Goal: Transaction & Acquisition: Subscribe to service/newsletter

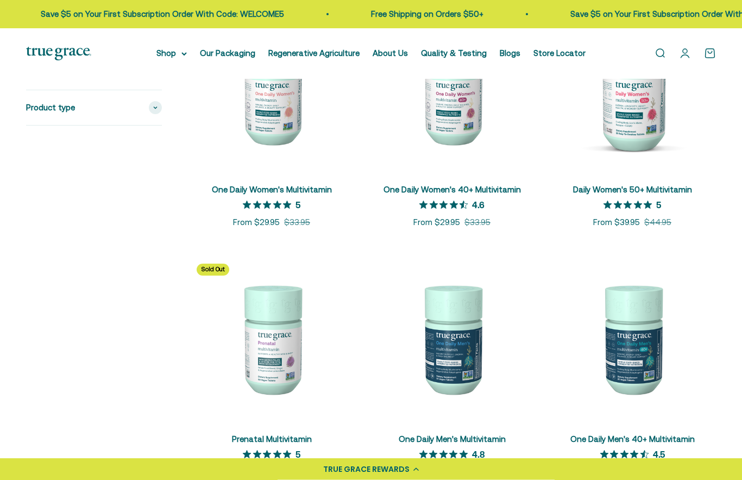
scroll to position [293, 0]
click at [681, 143] on img at bounding box center [632, 88] width 167 height 167
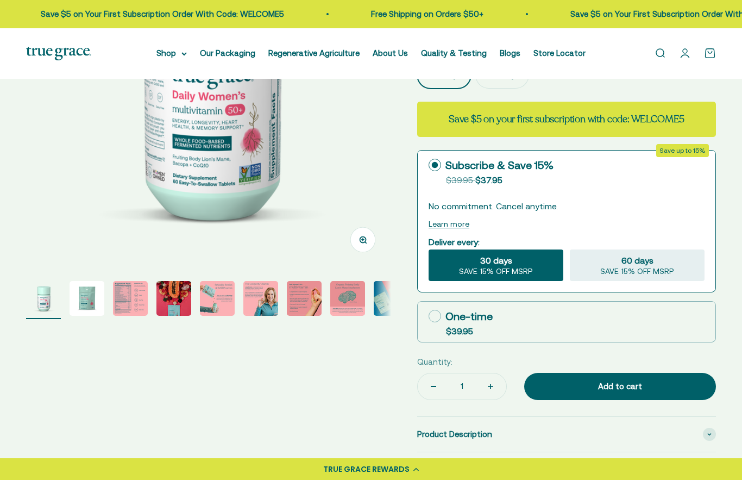
select select "3"
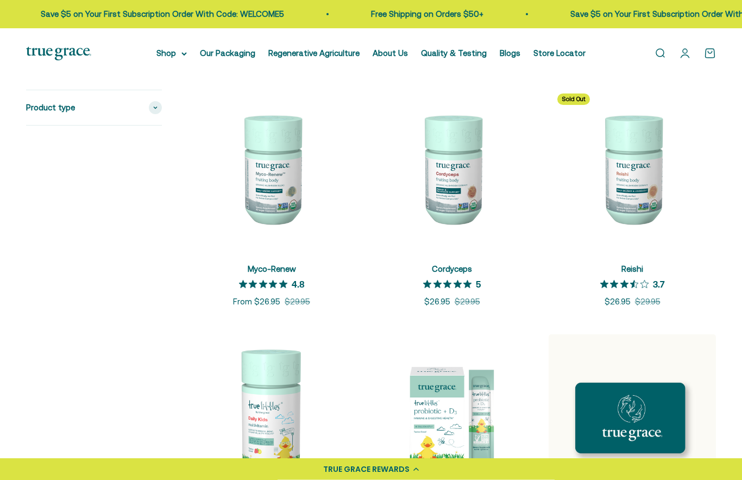
scroll to position [1212, 0]
click at [645, 184] on img at bounding box center [632, 168] width 167 height 167
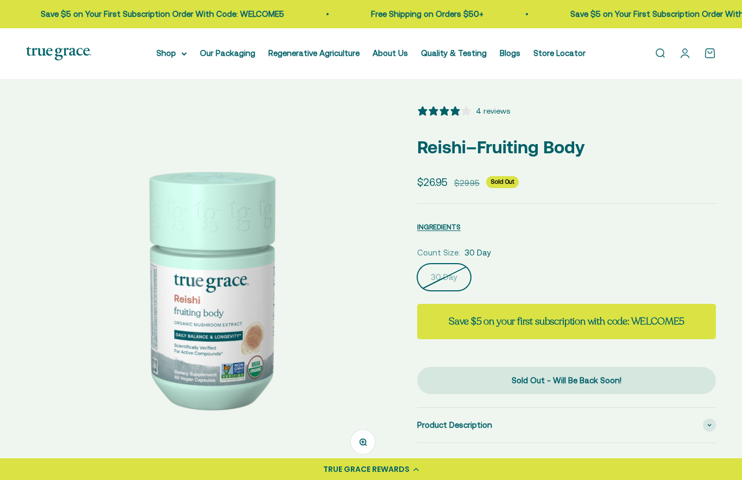
select select "3"
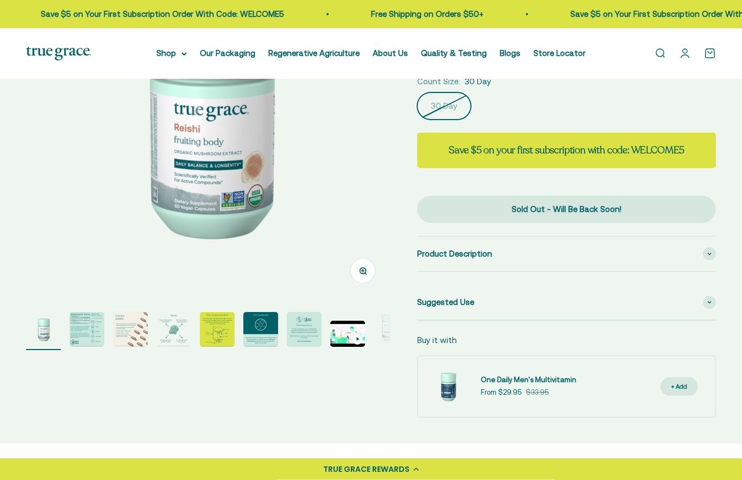
scroll to position [171, 0]
click at [619, 251] on div "Product Description" at bounding box center [566, 253] width 299 height 35
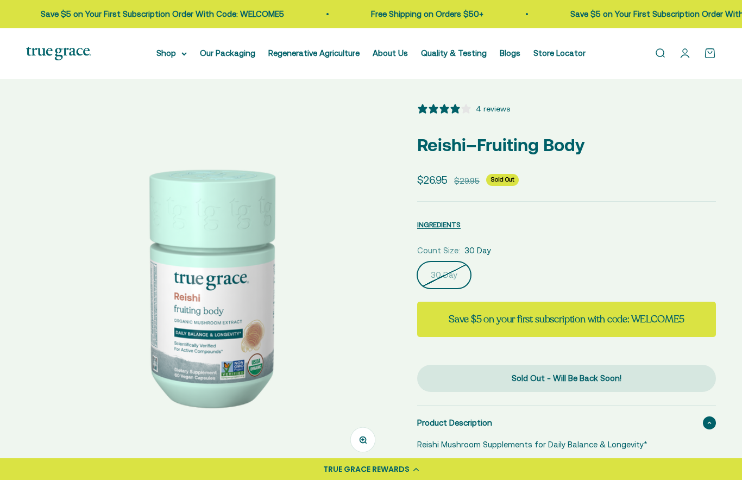
scroll to position [0, 0]
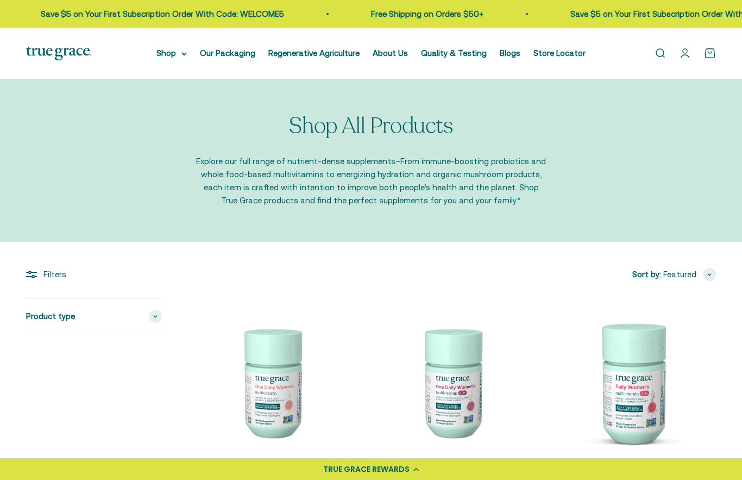
scroll to position [1212, 0]
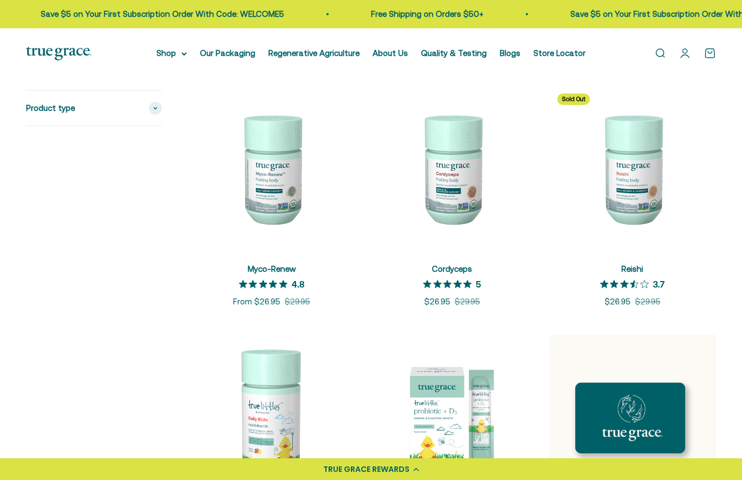
click at [465, 186] on img at bounding box center [451, 168] width 167 height 167
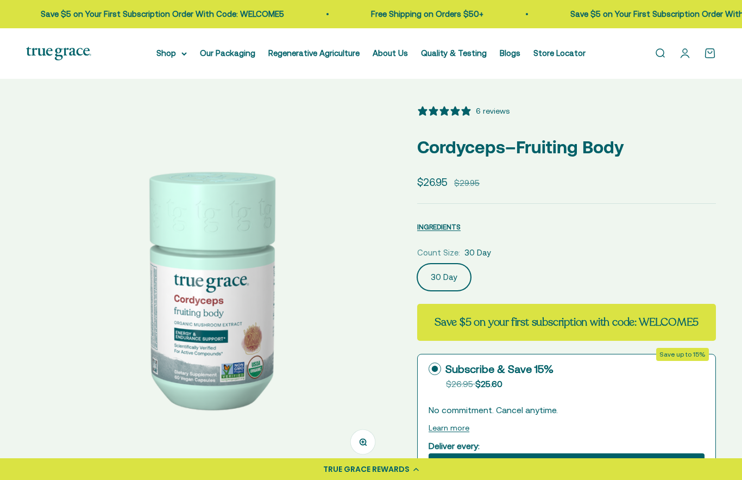
select select "3"
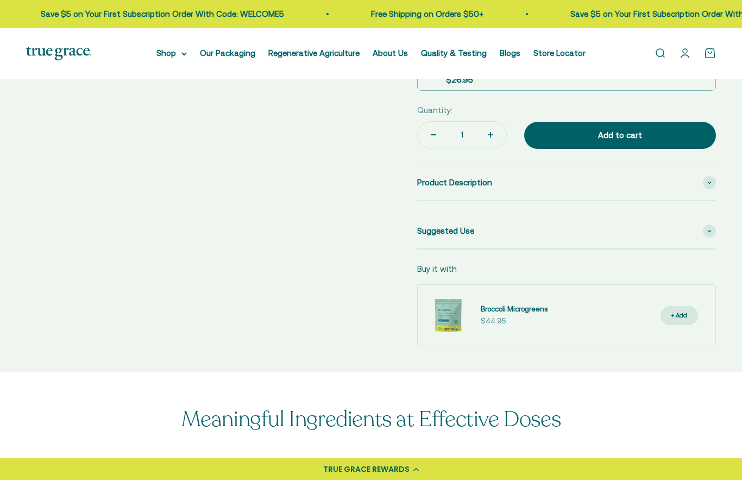
scroll to position [452, 0]
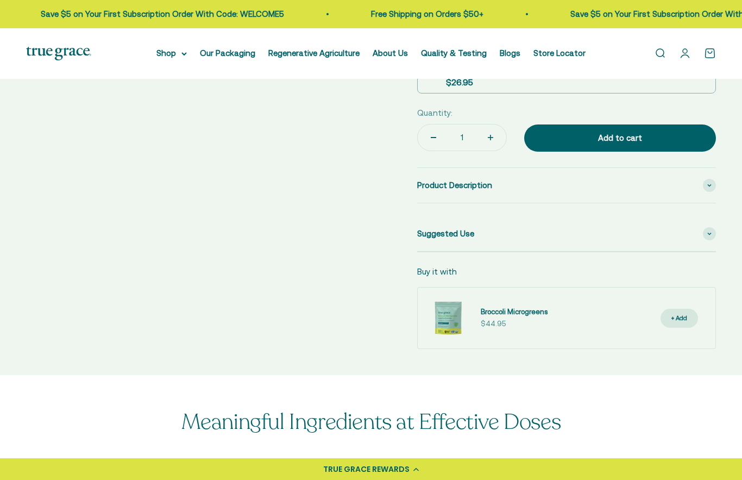
click at [471, 190] on span "Product Description" at bounding box center [454, 185] width 75 height 13
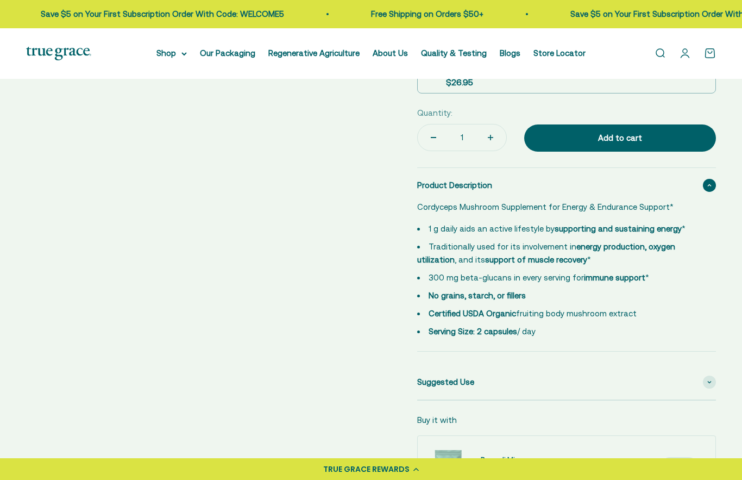
click at [464, 399] on div "Suggested Use" at bounding box center [566, 381] width 299 height 35
click at [467, 388] on span "Suggested Use" at bounding box center [445, 381] width 57 height 13
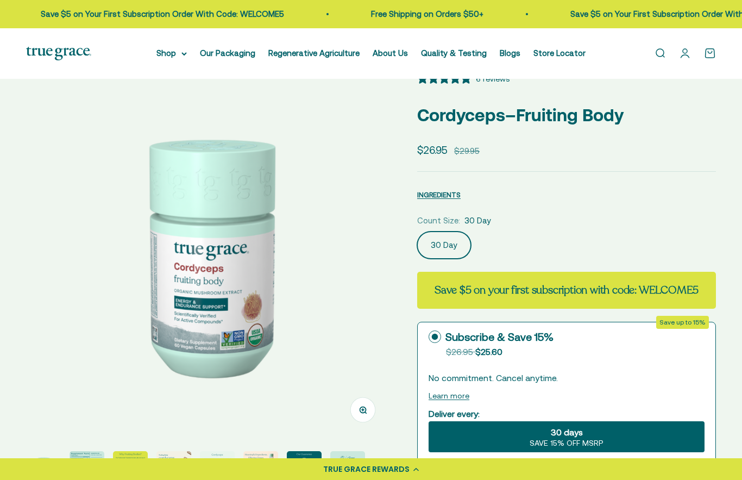
scroll to position [0, 0]
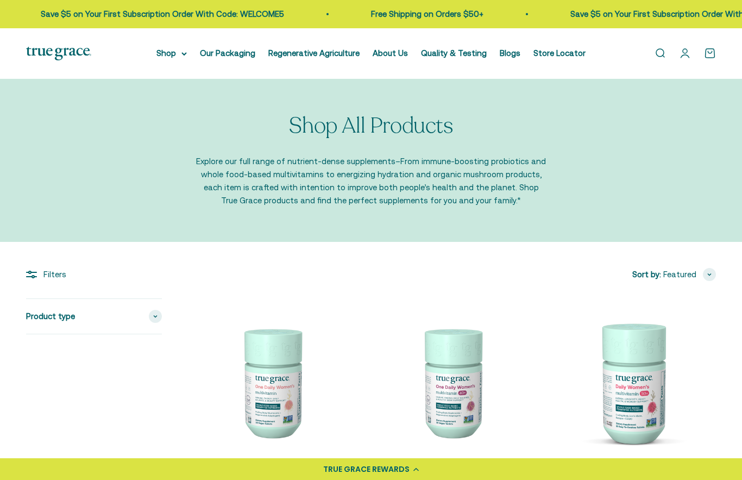
scroll to position [1212, 0]
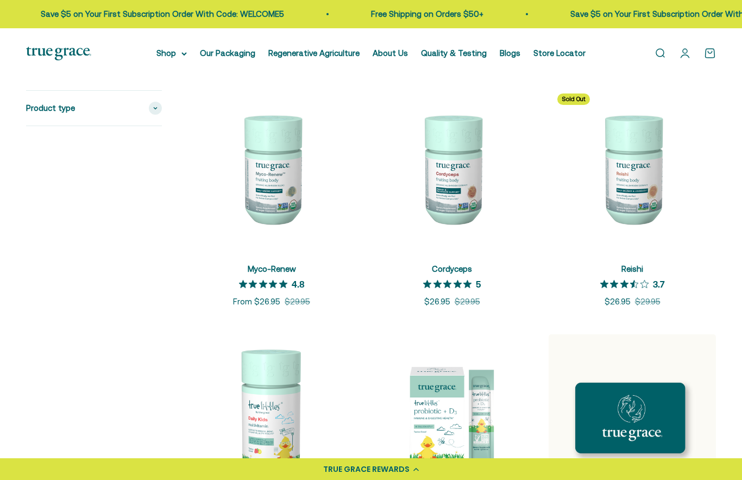
click at [267, 211] on img at bounding box center [271, 168] width 167 height 167
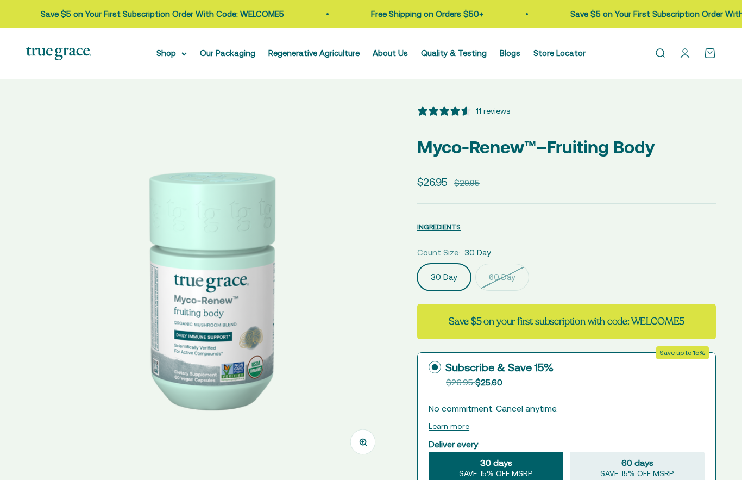
select select "3"
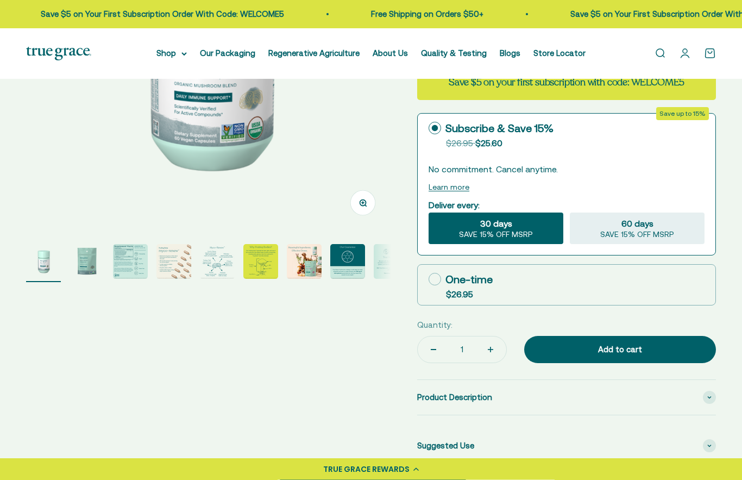
scroll to position [241, 0]
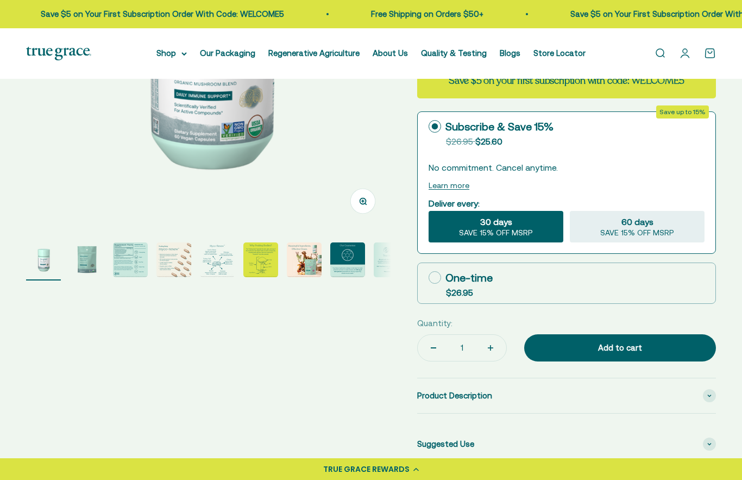
click at [481, 394] on span "Product Description" at bounding box center [454, 395] width 75 height 13
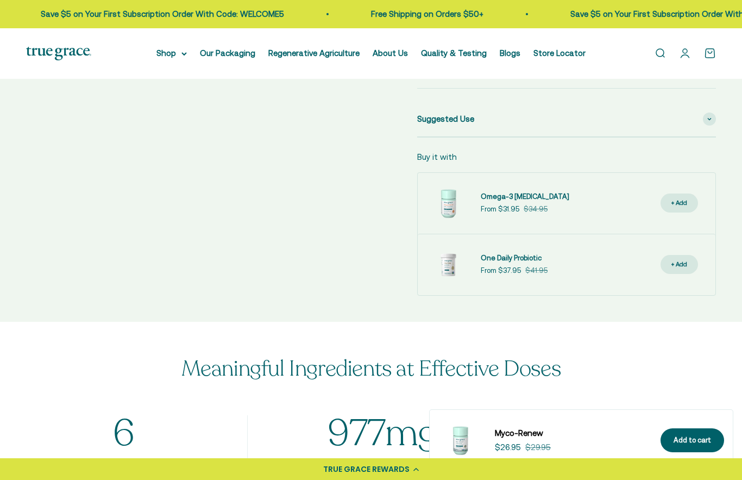
scroll to position [776, 0]
click at [470, 112] on span "Suggested Use" at bounding box center [445, 118] width 57 height 13
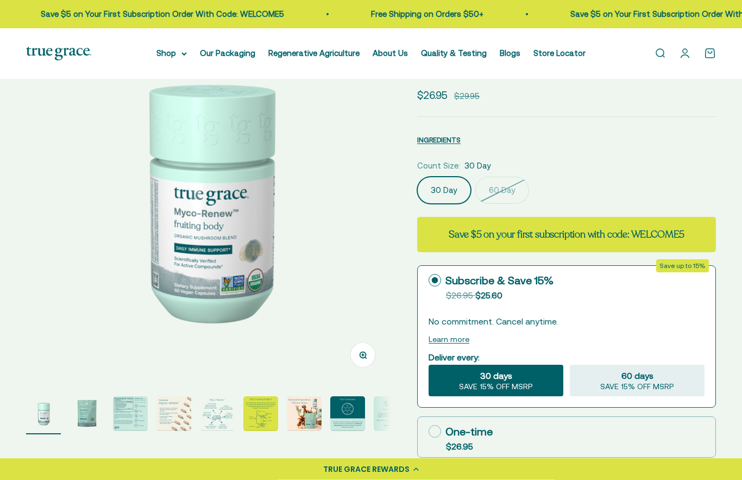
scroll to position [0, 0]
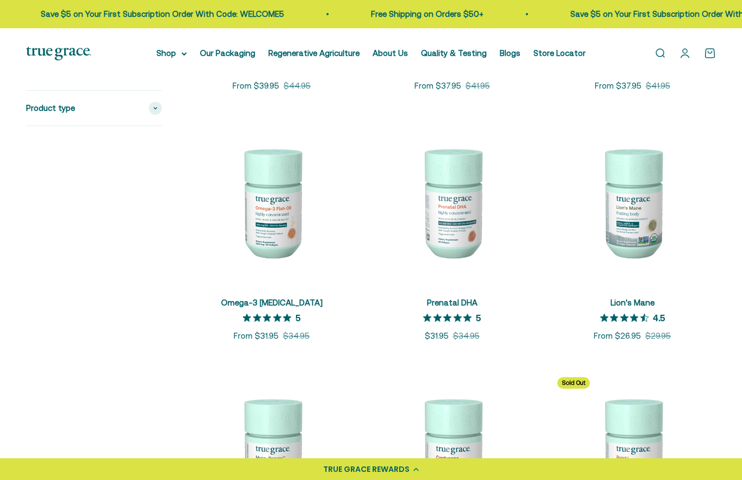
scroll to position [927, 0]
click at [642, 225] on img at bounding box center [632, 203] width 167 height 167
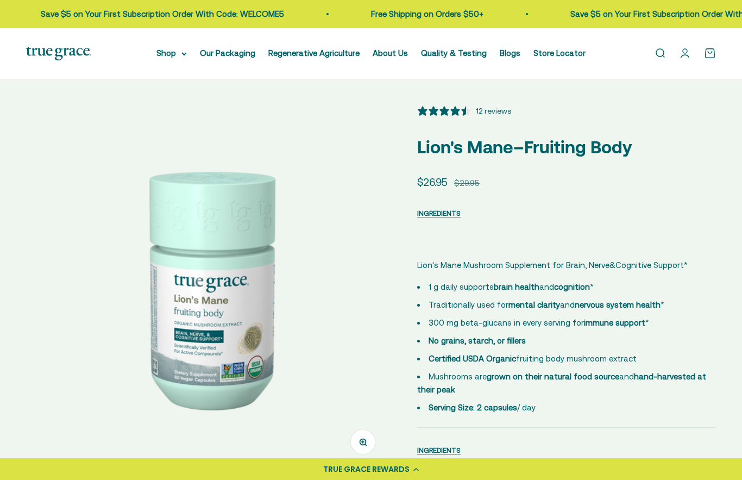
select select "3"
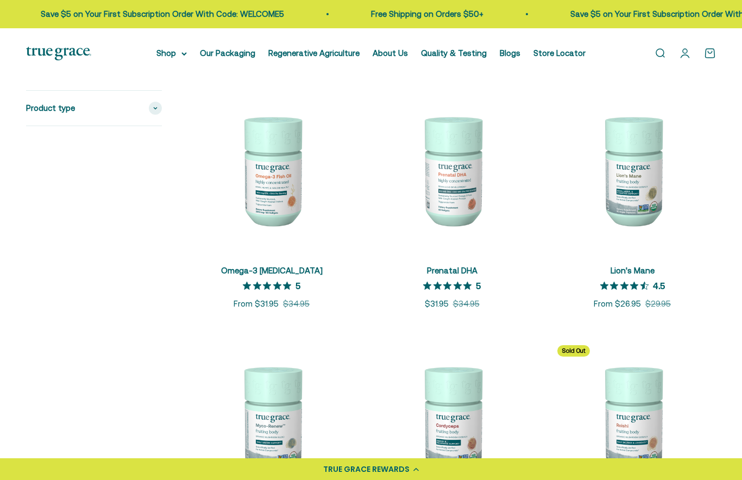
scroll to position [960, 0]
click at [281, 201] on img at bounding box center [271, 170] width 167 height 167
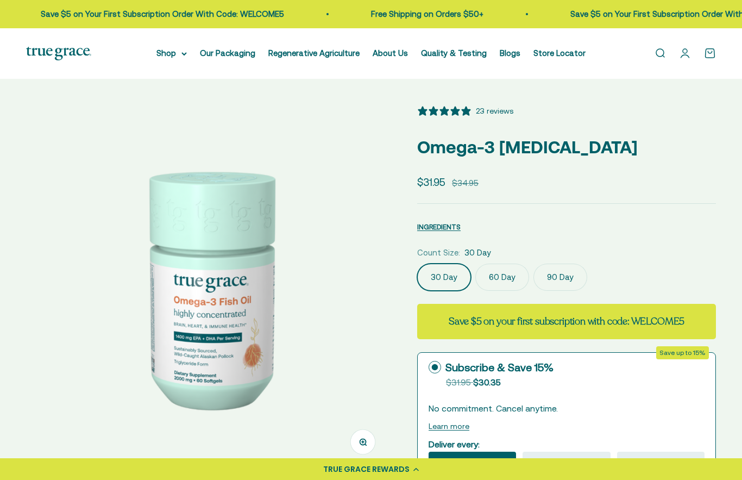
select select "3"
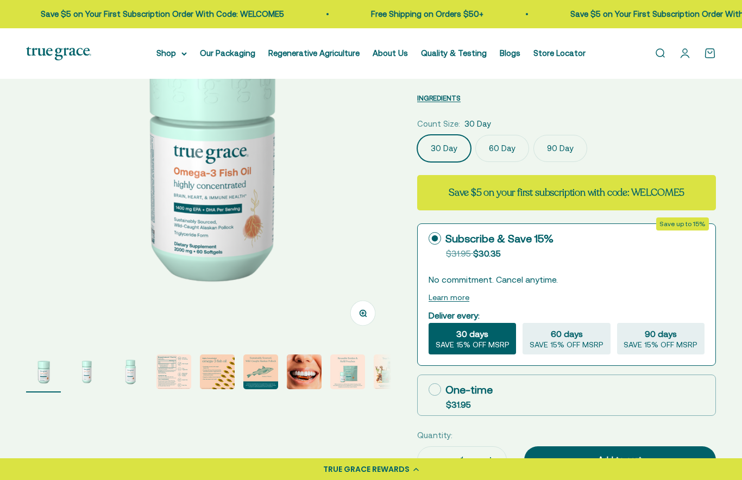
scroll to position [129, 0]
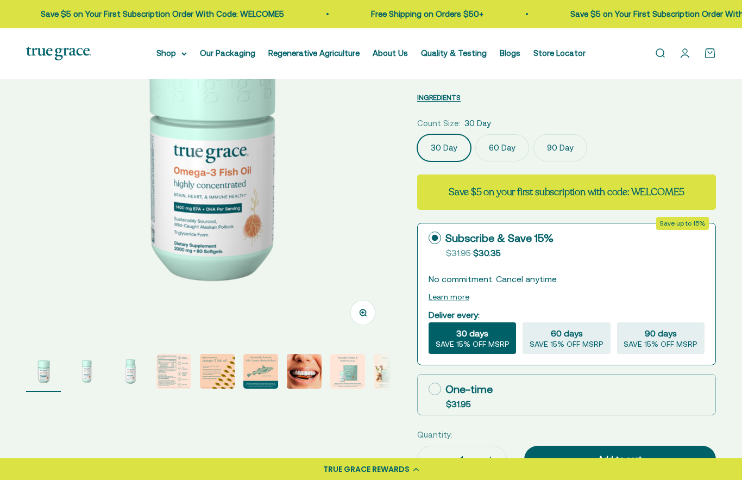
click at [443, 235] on div "Subscribe & Save 15%" at bounding box center [491, 238] width 125 height 16
click at [429, 237] on input "Subscribe & Save 15% Original price strikethrough: $31.95 , Discounted price: $…" at bounding box center [428, 237] width 1 height 1
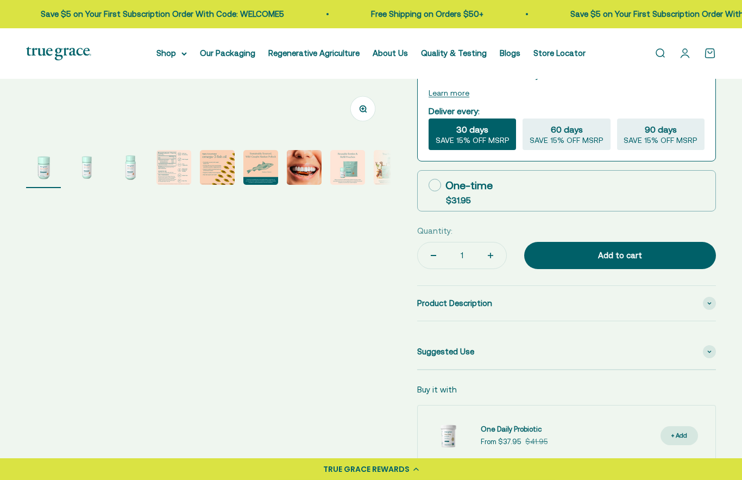
scroll to position [334, 0]
click at [310, 168] on img "Go to item 7" at bounding box center [304, 166] width 35 height 35
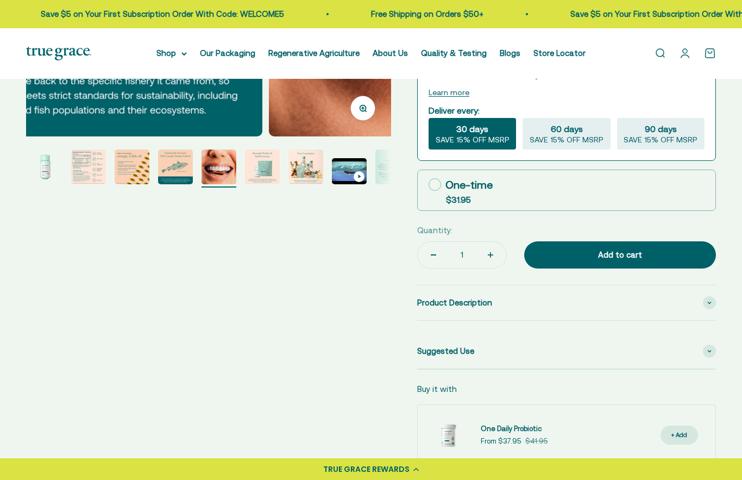
scroll to position [0, 2230]
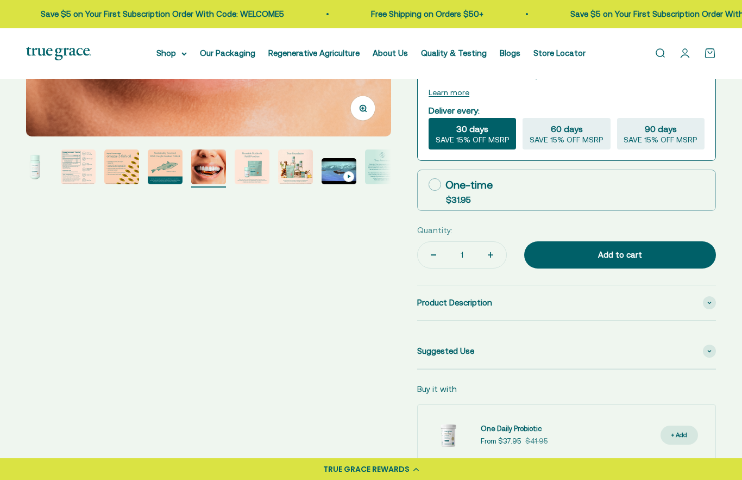
click at [256, 175] on img "Go to item 8" at bounding box center [252, 166] width 35 height 35
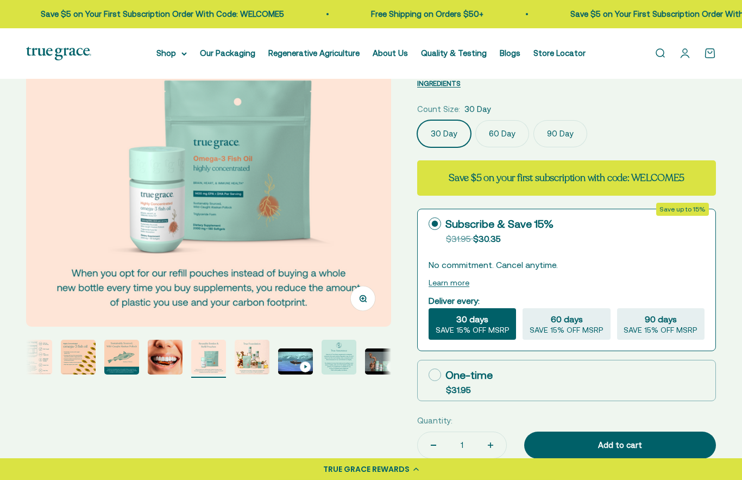
scroll to position [92, 0]
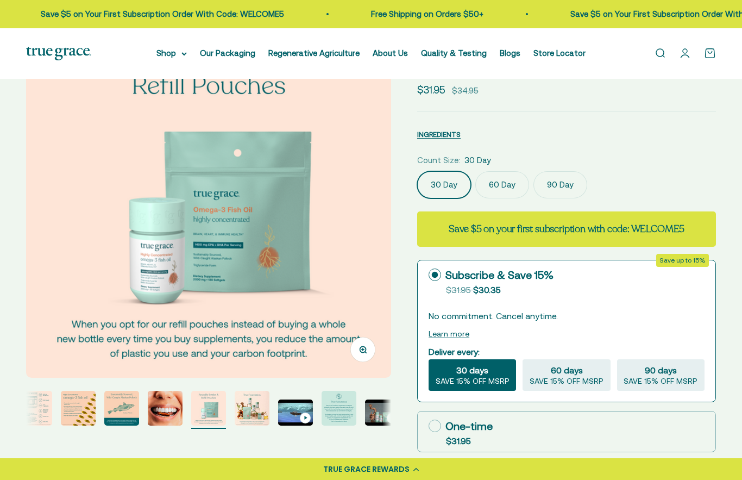
click at [262, 403] on img "Go to item 9" at bounding box center [252, 408] width 35 height 35
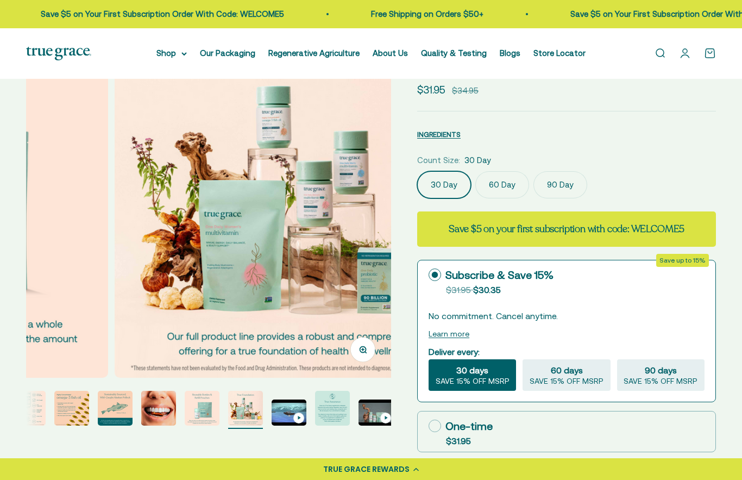
scroll to position [0, 148]
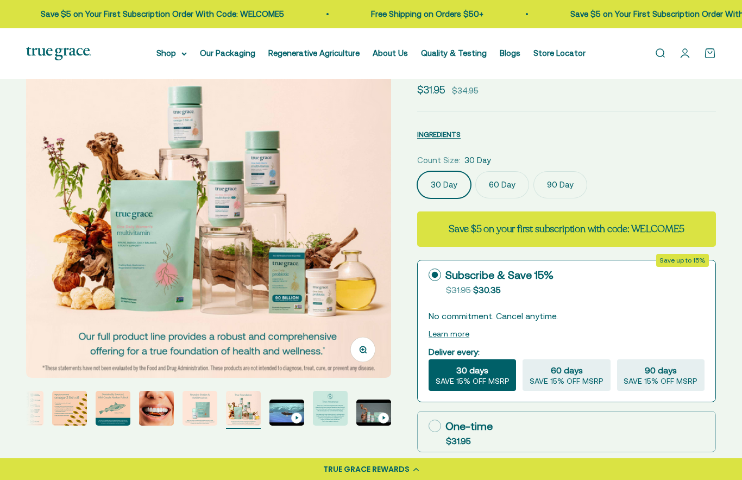
click at [160, 404] on img "Go to item 7" at bounding box center [156, 408] width 35 height 35
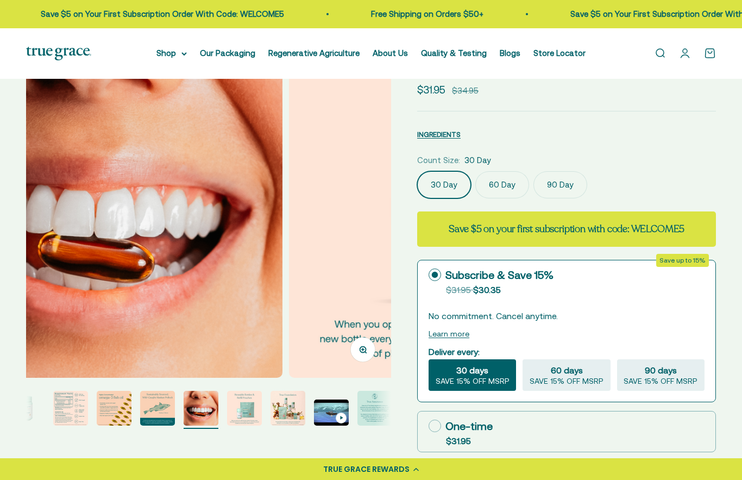
scroll to position [0, 96]
